Goal: Complete application form: Complete application form

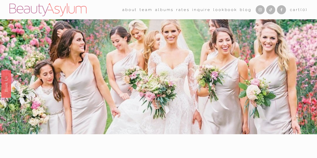
click at [180, 10] on link "Rates" at bounding box center [182, 10] width 13 height 8
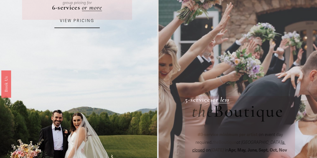
scroll to position [50, 0]
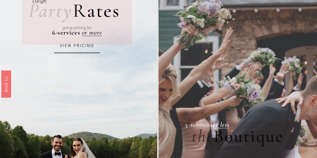
click at [92, 34] on div "group pricing for" at bounding box center [77, 28] width 85 height 16
click at [83, 47] on link "VIEW PRICING" at bounding box center [76, 46] width 45 height 14
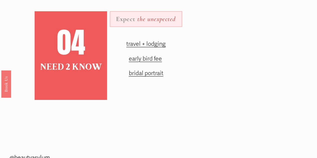
scroll to position [602, 0]
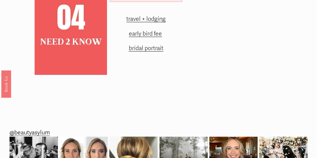
click at [150, 37] on span "early bird fee" at bounding box center [145, 33] width 33 height 7
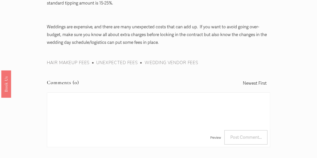
scroll to position [1054, 0]
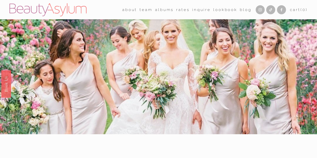
click at [181, 12] on link "Rates" at bounding box center [182, 10] width 13 height 8
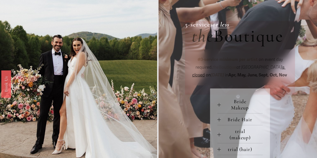
scroll to position [226, 0]
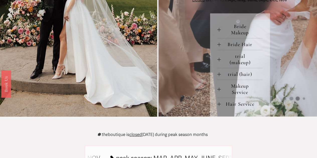
click at [234, 33] on span "Bride Makeup" at bounding box center [242, 29] width 42 height 13
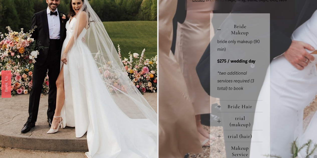
click at [243, 110] on span "Bride Hair" at bounding box center [242, 107] width 42 height 6
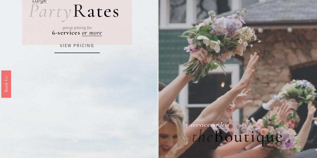
scroll to position [0, 0]
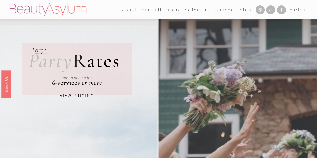
click at [200, 9] on link "Inquire" at bounding box center [201, 10] width 19 height 8
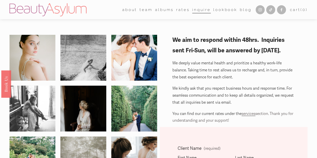
scroll to position [50, 0]
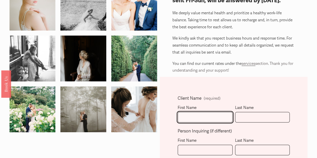
click at [190, 119] on input "First Name" at bounding box center [205, 117] width 55 height 11
type input "[PERSON_NAME]"
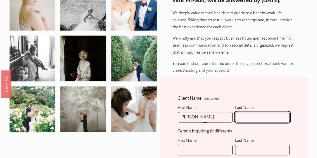
type input "[PERSON_NAME]"
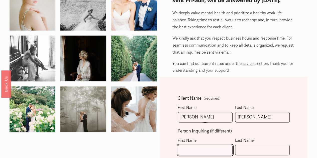
type input "[PERSON_NAME]"
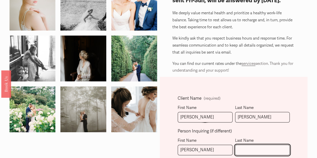
type input "[PERSON_NAME]"
type input "[PHONE_NUMBER]"
type input "[EMAIL_ADDRESS][DOMAIN_NAME]"
select select "[GEOGRAPHIC_DATA], [GEOGRAPHIC_DATA]"
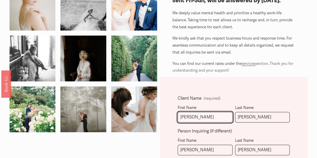
scroll to position [145, 0]
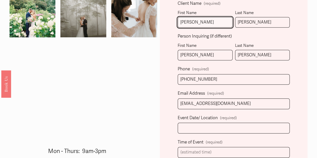
type input "[PHONE_NUMBER]"
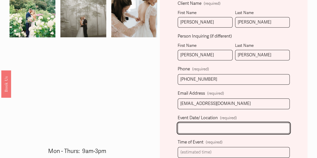
click at [212, 128] on input "Event Date/ Location (required)" at bounding box center [234, 128] width 112 height 11
type input "[DATE], [GEOGRAPHIC_DATA], [GEOGRAPHIC_DATA]"
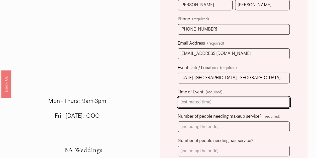
click at [198, 104] on input "Time of Event (required)" at bounding box center [234, 102] width 112 height 11
drag, startPoint x: 212, startPoint y: 101, endPoint x: 134, endPoint y: 98, distance: 78.1
click at [134, 98] on div "We aim to respond within 48hrs. Inquiries sent Fri-Sun, will be answered by [DA…" at bounding box center [158, 106] width 317 height 534
type input "5pm"
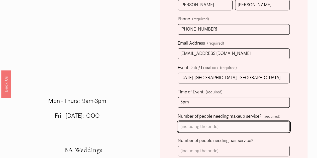
click at [203, 128] on input "Number of people needing makeup service? (required)" at bounding box center [234, 127] width 112 height 11
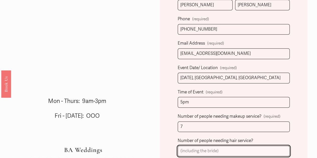
click at [239, 151] on input "Number of people needing hair service?" at bounding box center [234, 151] width 112 height 11
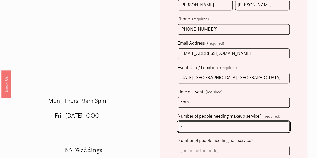
click at [190, 124] on input "7" at bounding box center [234, 127] width 112 height 11
drag, startPoint x: 188, startPoint y: 125, endPoint x: 153, endPoint y: 124, distance: 34.6
click at [153, 124] on div "We aim to respond within 48hrs. Inquiries sent Fri-Sun, will be answered by [DA…" at bounding box center [158, 106] width 317 height 534
type input "6"
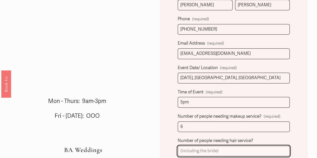
click at [188, 152] on input "Number of people needing hair service?" at bounding box center [234, 151] width 112 height 11
type input "7"
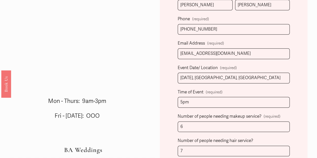
click at [165, 118] on div "Client Name (required) First Name [PERSON_NAME] Last Name [PERSON_NAME] Person …" at bounding box center [234, 134] width 148 height 405
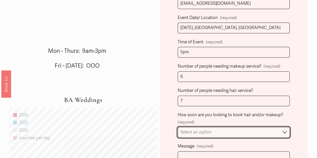
click at [204, 131] on select "Select an option Immediately 1-2 weeks I'm looking for information & not ready …" at bounding box center [234, 132] width 112 height 11
select select "1-2 weeks"
click at [178, 127] on select "Select an option Immediately 1-2 weeks I'm looking for information & not ready …" at bounding box center [234, 132] width 112 height 11
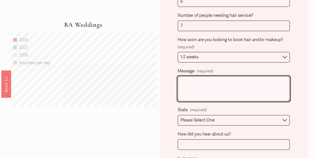
click at [195, 80] on textarea "Message (required)" at bounding box center [234, 88] width 112 height 25
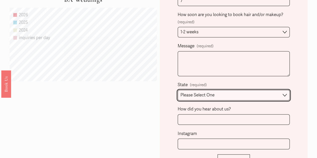
click at [218, 93] on select "Please Select One [GEOGRAPHIC_DATA], [GEOGRAPHIC_DATA] [GEOGRAPHIC_DATA], [GEOG…" at bounding box center [234, 95] width 112 height 11
select select "Destination Wedding"
click at [178, 90] on select "Please Select One [GEOGRAPHIC_DATA], [GEOGRAPHIC_DATA] [GEOGRAPHIC_DATA], [GEOG…" at bounding box center [234, 95] width 112 height 11
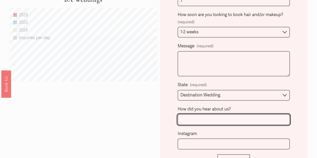
click at [205, 117] on input "How did you hear about us?" at bounding box center [234, 119] width 112 height 11
type input "The Knot"
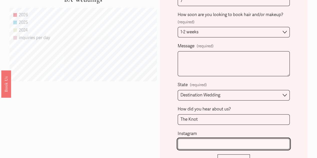
click at [201, 142] on input "Instagram" at bounding box center [234, 144] width 112 height 11
type input "cdowell99"
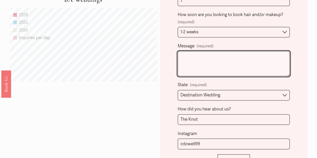
click at [207, 62] on textarea "Message (required)" at bounding box center [234, 63] width 112 height 25
click at [214, 56] on textarea "Message (required)" at bounding box center [234, 63] width 112 height 25
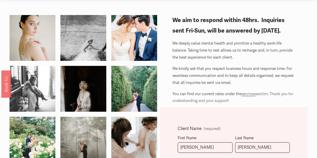
scroll to position [0, 0]
